Goal: Task Accomplishment & Management: Manage account settings

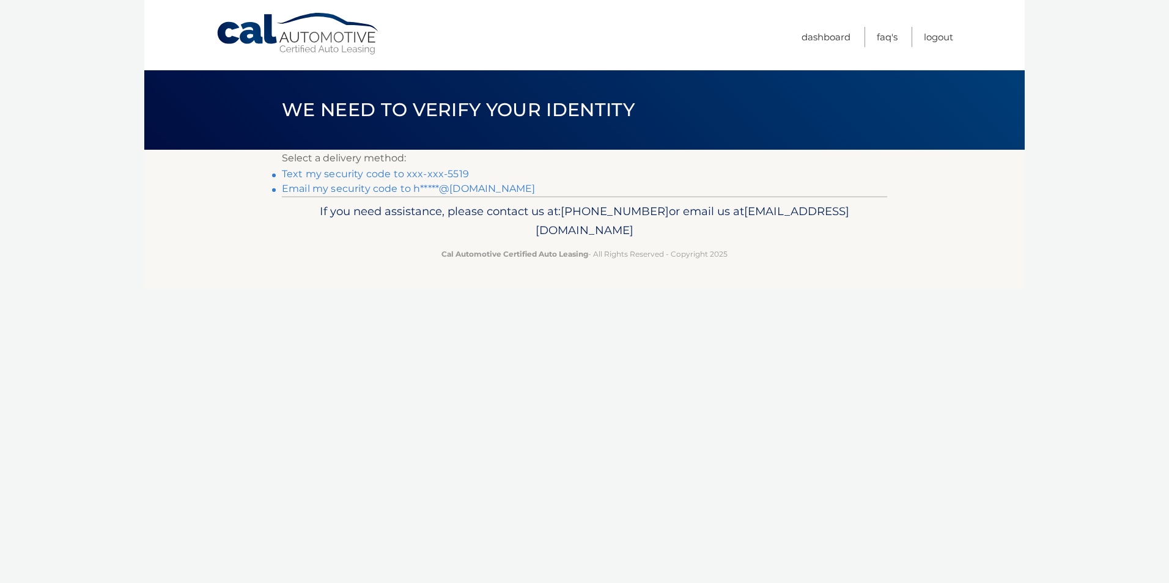
click at [372, 173] on link "Text my security code to xxx-xxx-5519" at bounding box center [375, 174] width 187 height 12
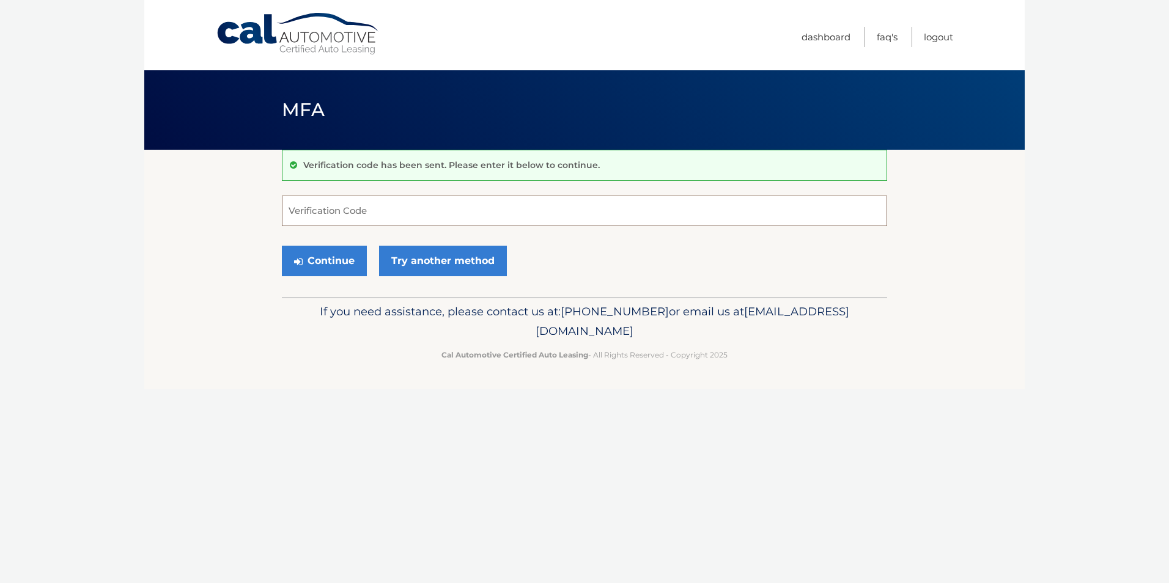
click at [364, 215] on input "Verification Code" at bounding box center [584, 211] width 605 height 31
type input "174896"
click at [282, 246] on button "Continue" at bounding box center [324, 261] width 85 height 31
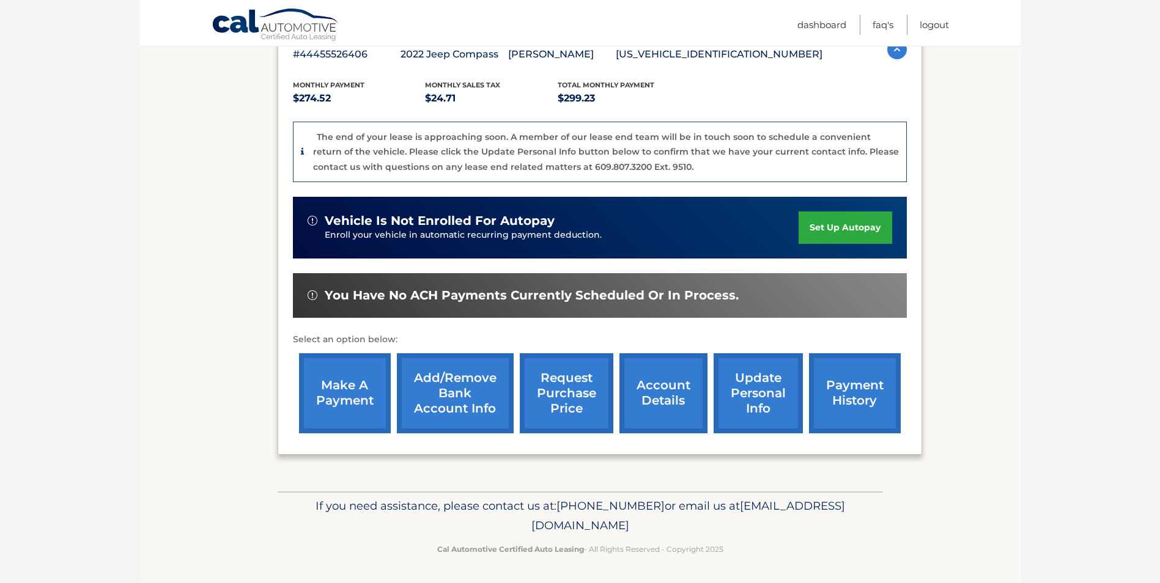
scroll to position [234, 0]
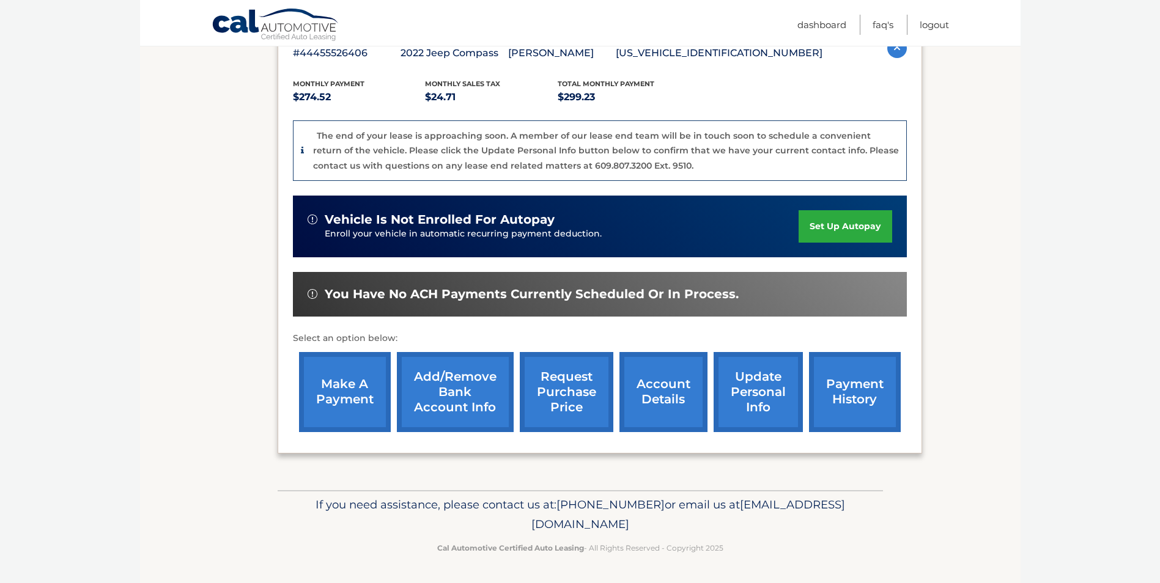
click at [668, 386] on link "account details" at bounding box center [663, 392] width 88 height 80
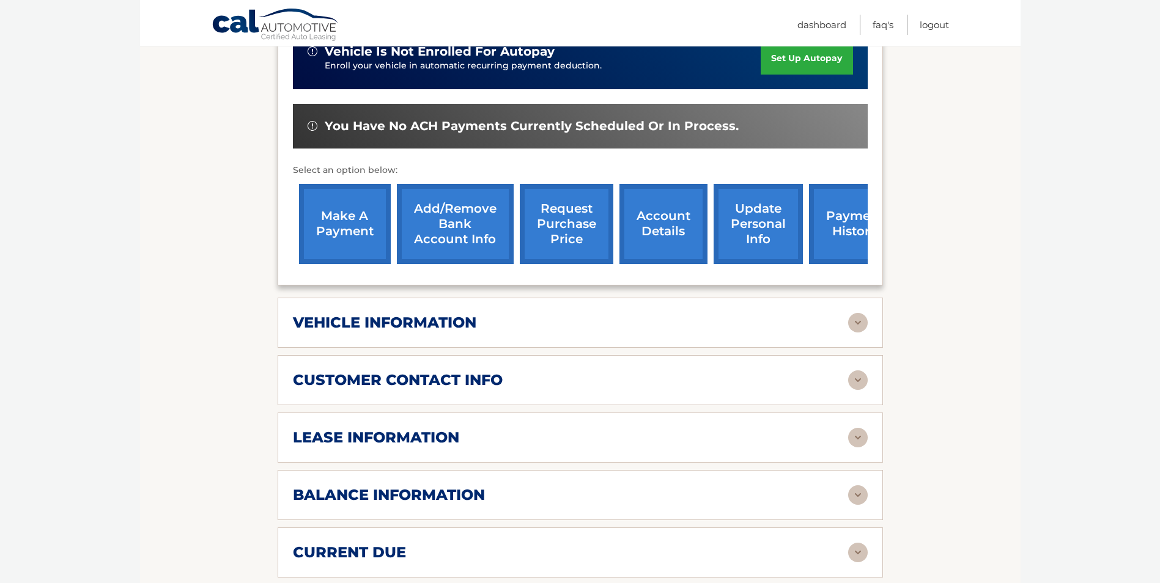
scroll to position [367, 0]
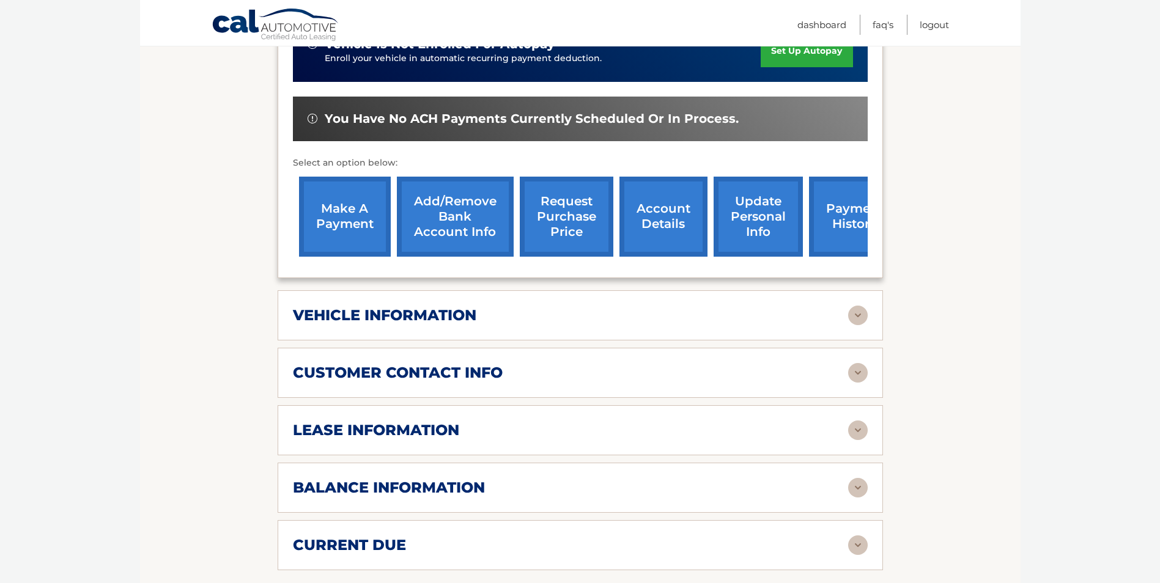
click at [855, 421] on img at bounding box center [858, 431] width 20 height 20
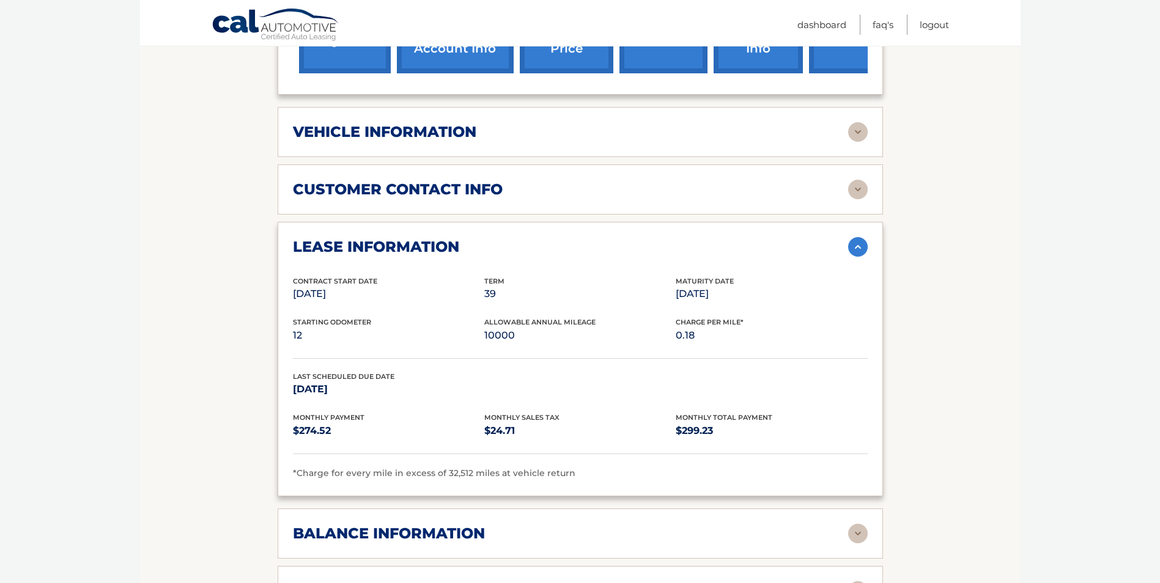
scroll to position [611, 0]
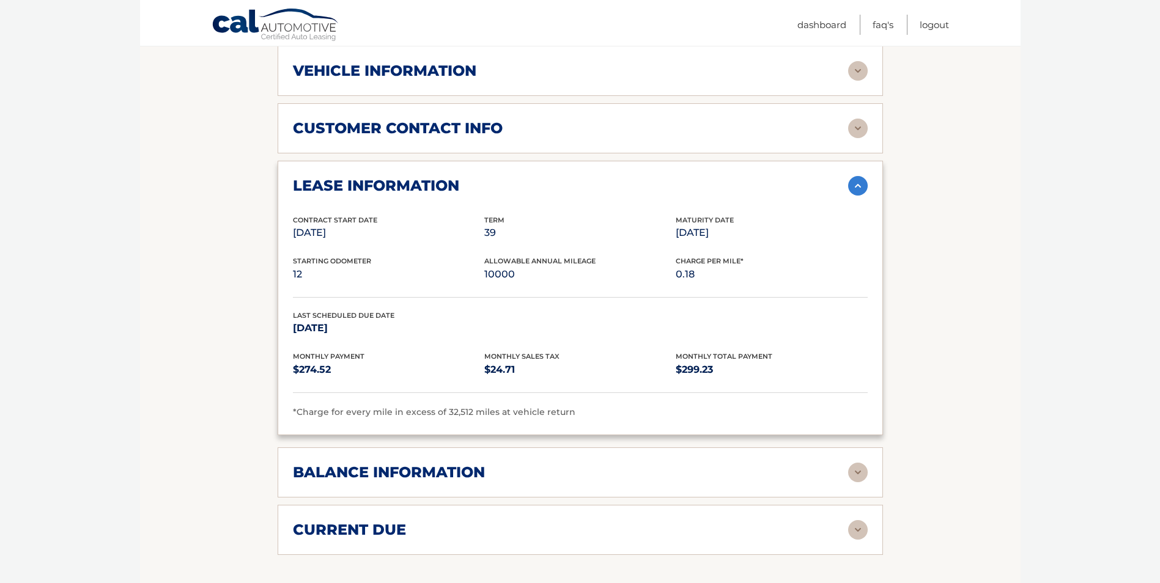
click at [862, 463] on img at bounding box center [858, 473] width 20 height 20
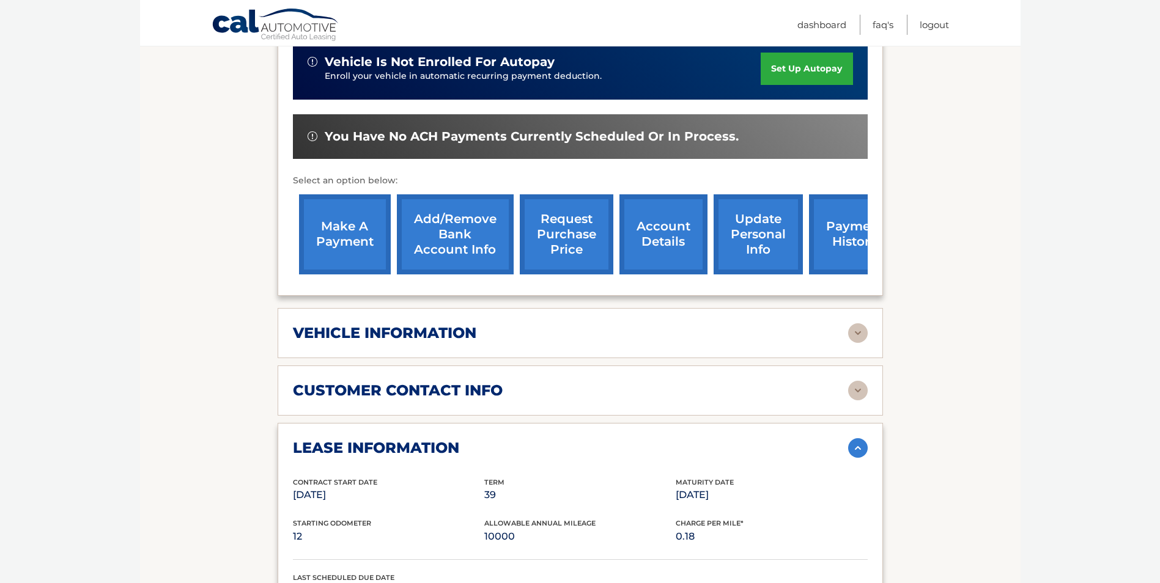
scroll to position [367, 0]
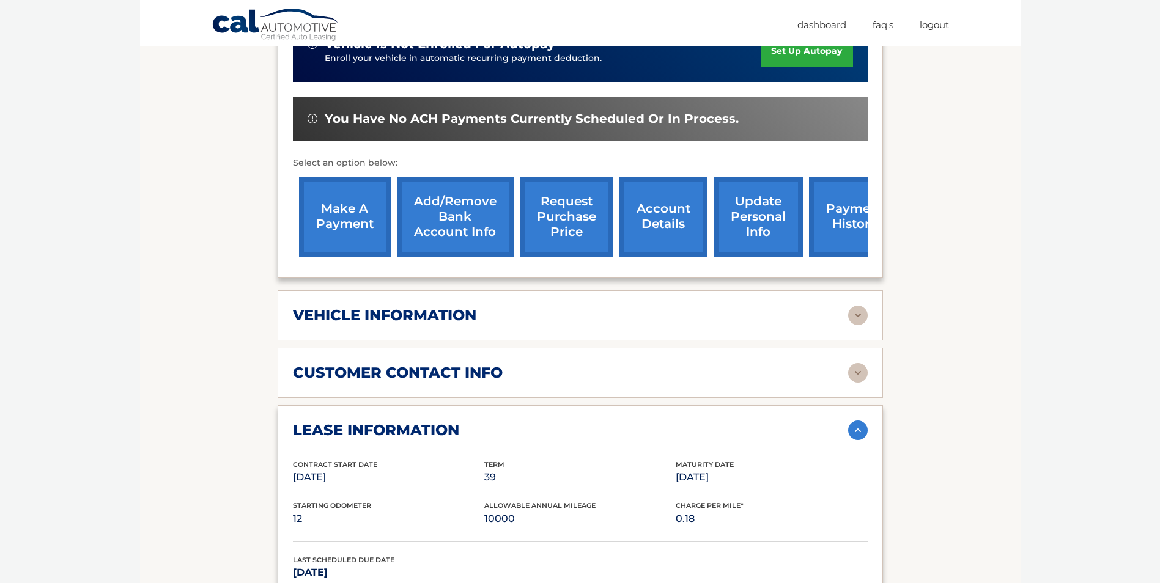
click at [656, 209] on link "account details" at bounding box center [663, 217] width 88 height 80
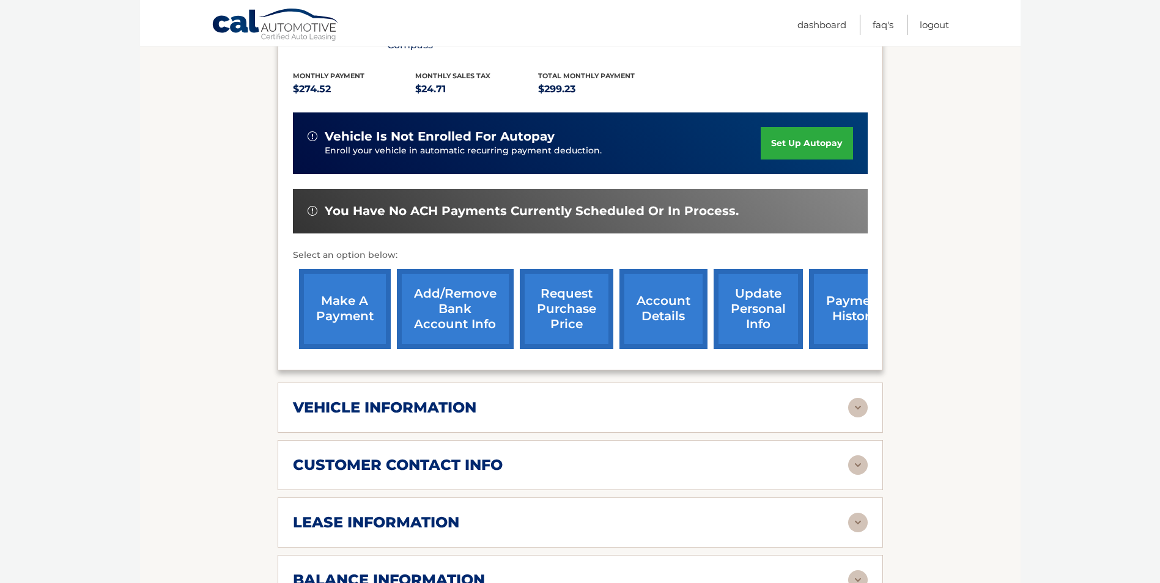
scroll to position [367, 0]
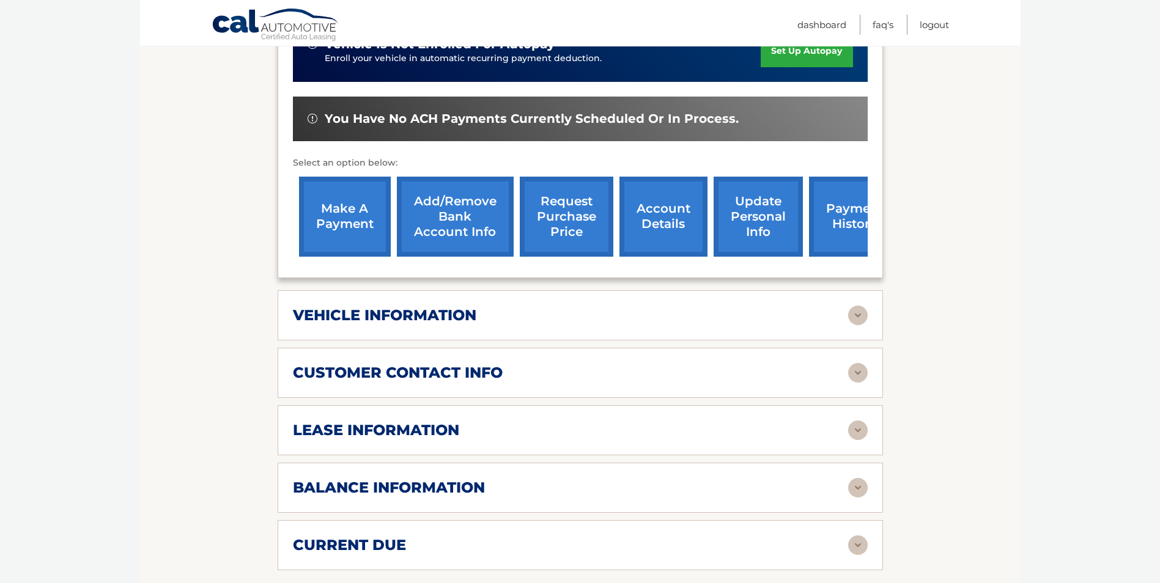
click at [859, 306] on img at bounding box center [858, 316] width 20 height 20
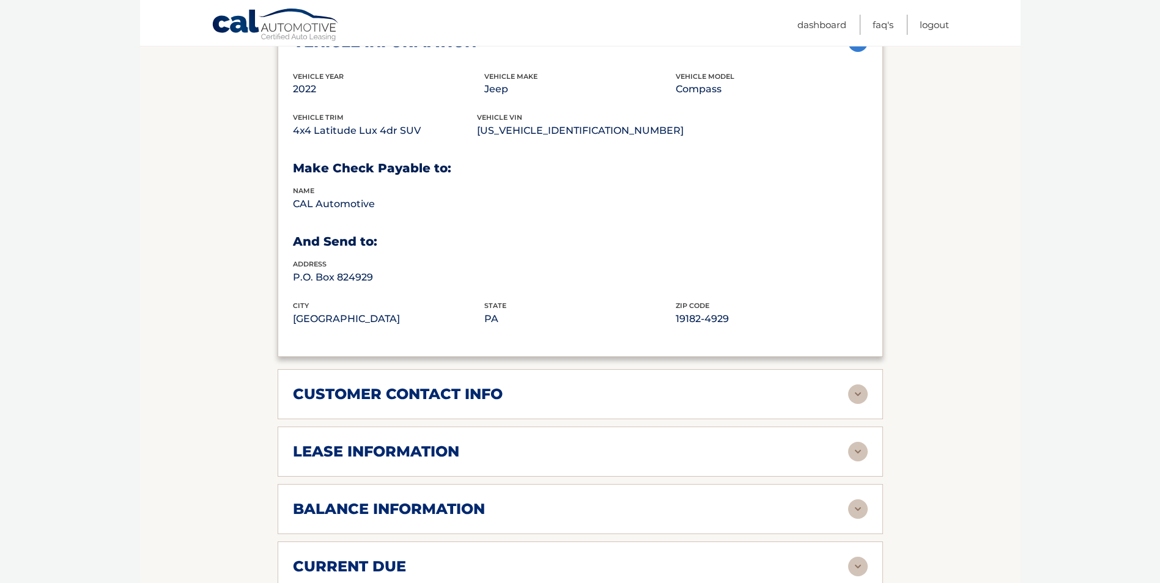
scroll to position [673, 0]
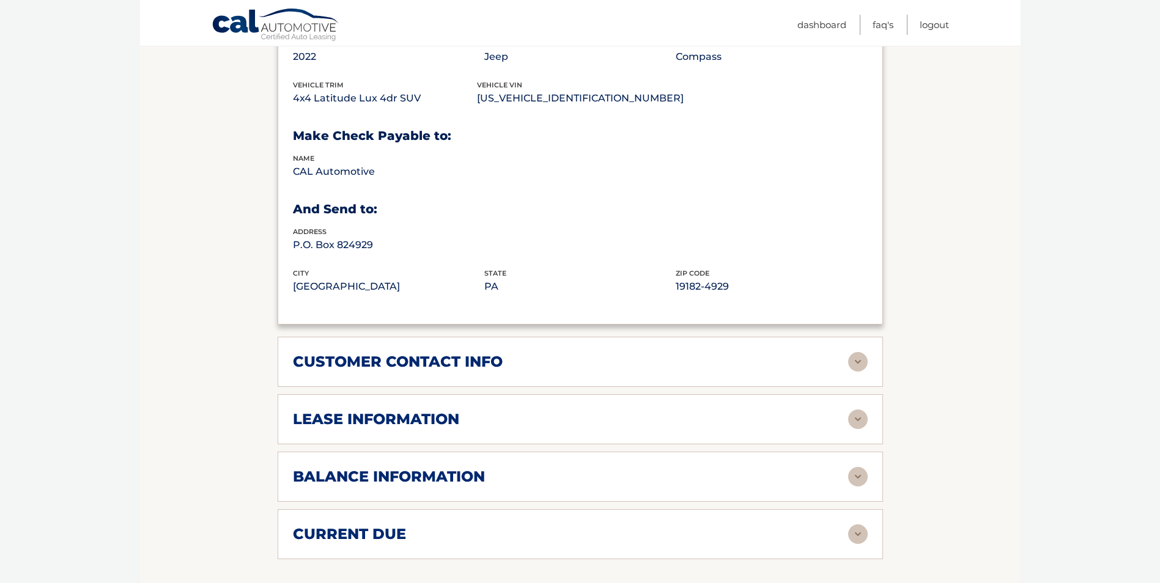
click at [854, 352] on img at bounding box center [858, 362] width 20 height 20
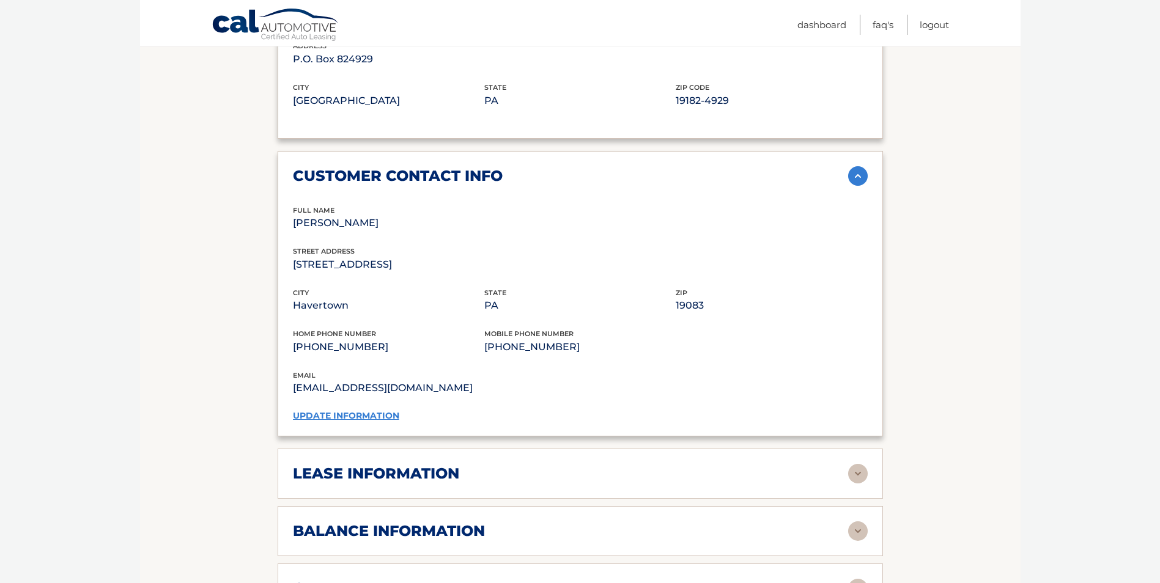
scroll to position [917, 0]
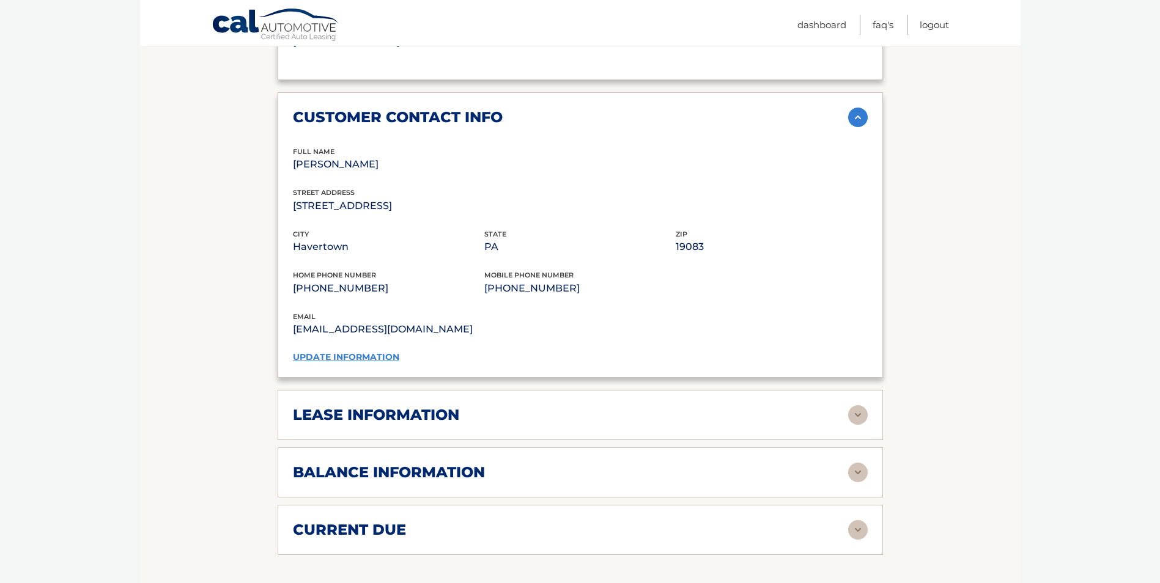
click at [860, 405] on img at bounding box center [858, 415] width 20 height 20
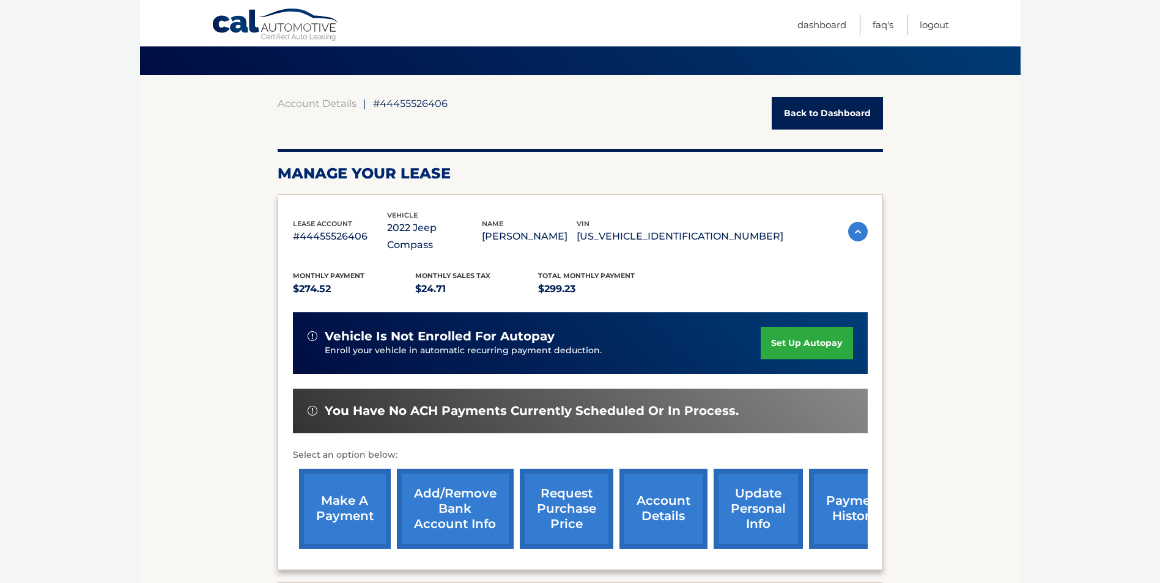
scroll to position [0, 0]
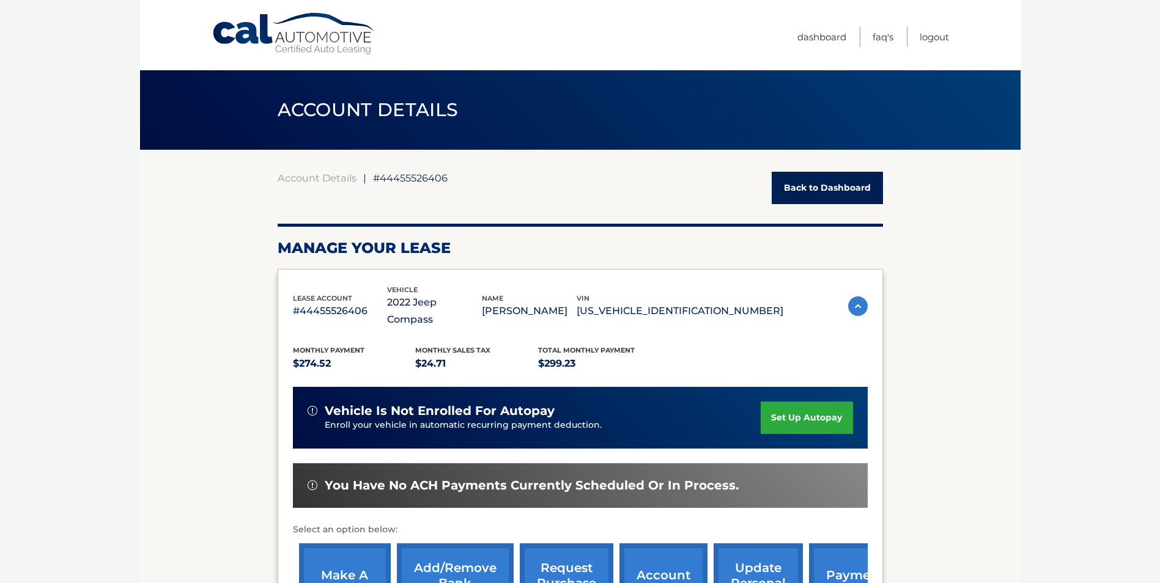
click at [805, 187] on link "Back to Dashboard" at bounding box center [827, 188] width 111 height 32
